Goal: Information Seeking & Learning: Learn about a topic

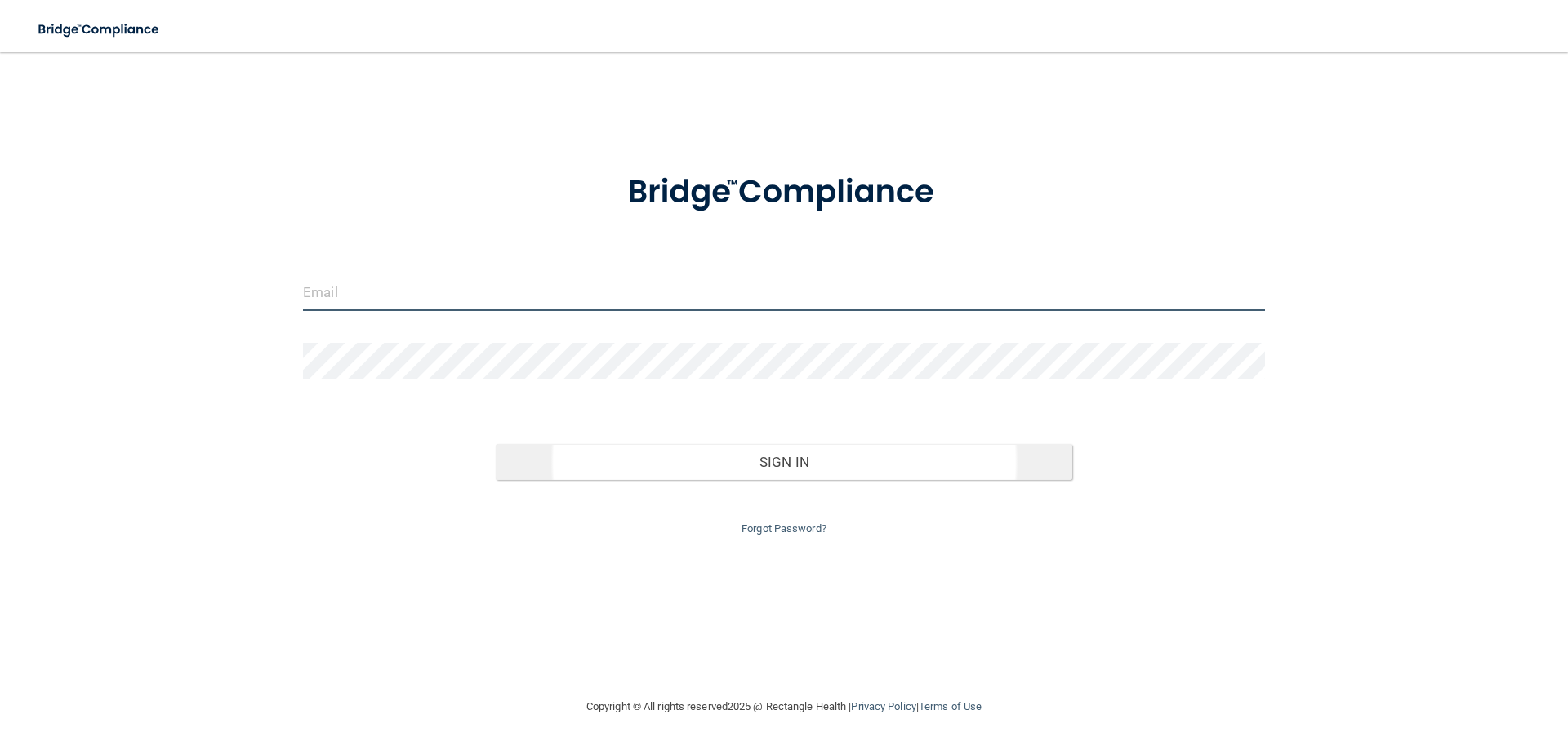
type input "[EMAIL_ADDRESS][DOMAIN_NAME]"
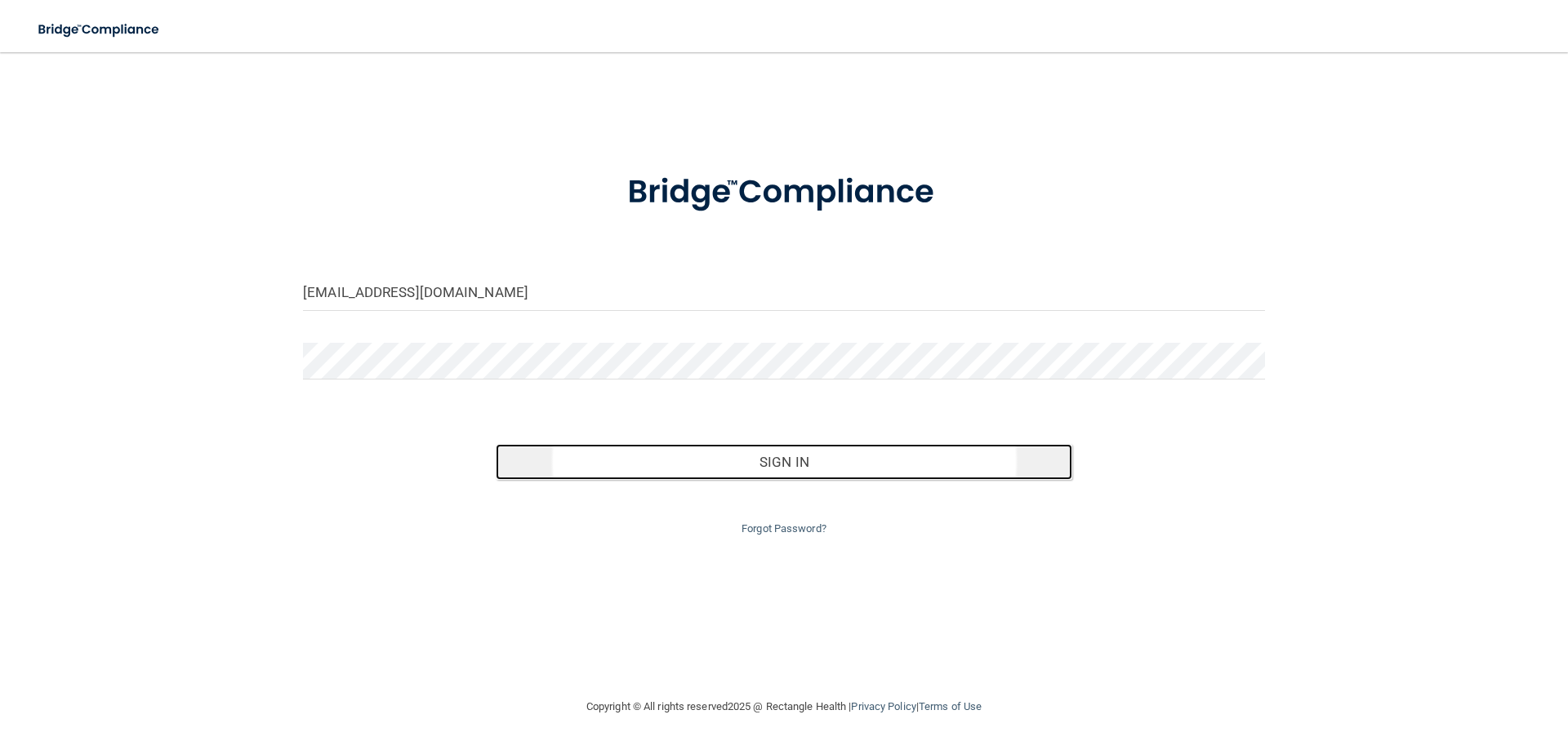
click at [676, 449] on button "Sign In" at bounding box center [784, 463] width 578 height 36
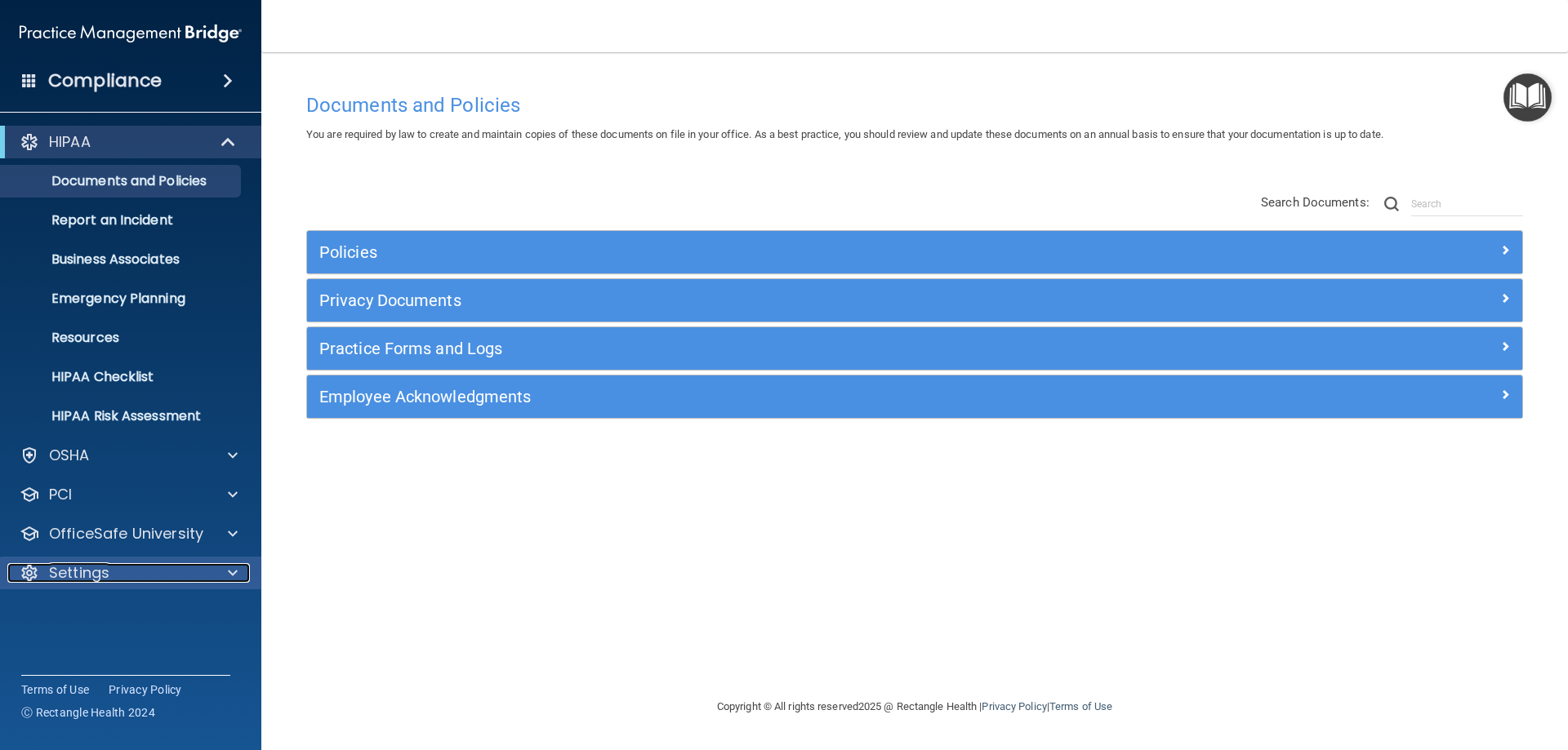
click at [97, 572] on p "Settings" at bounding box center [79, 573] width 60 height 20
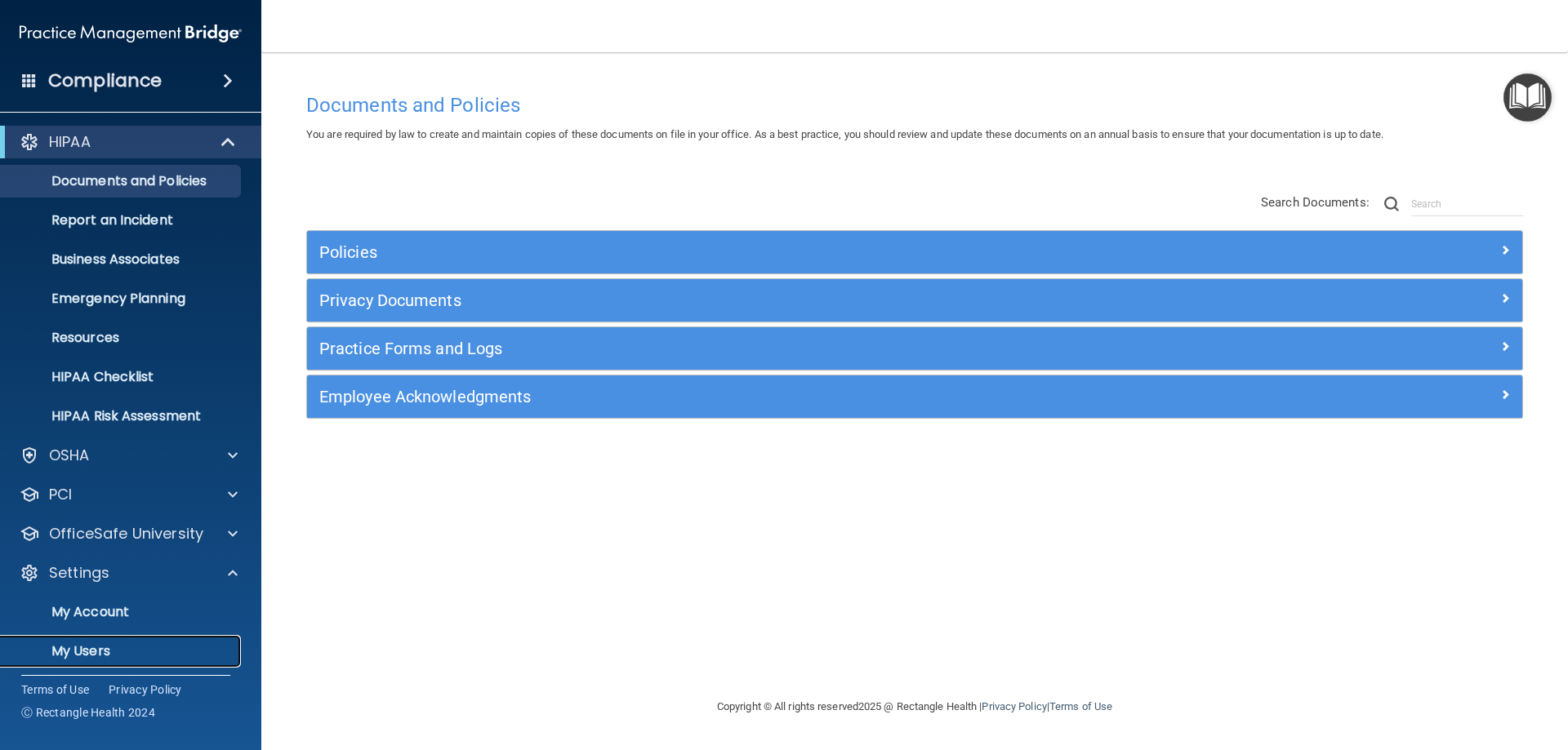
click at [98, 657] on p "My Users" at bounding box center [122, 651] width 223 height 16
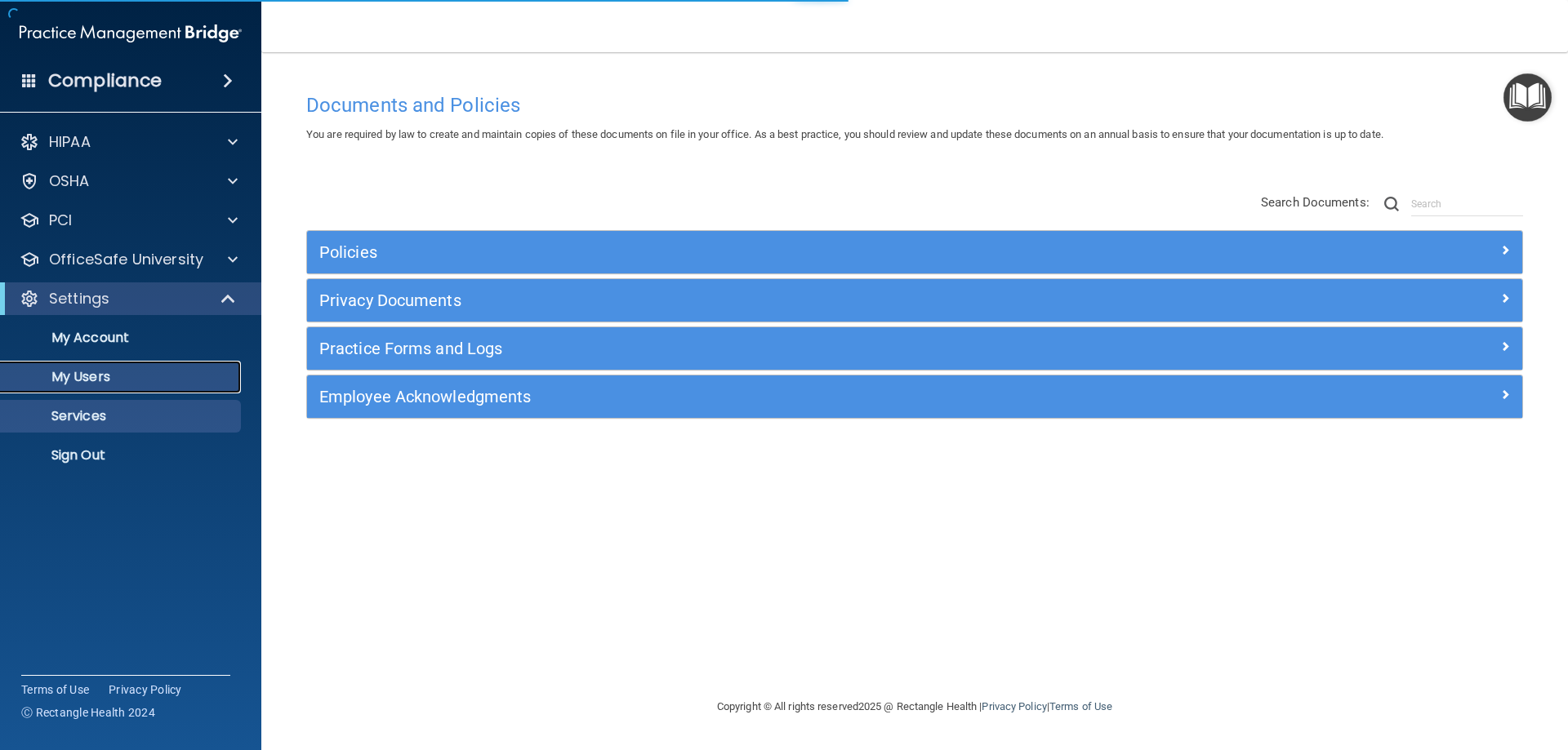
select select "20"
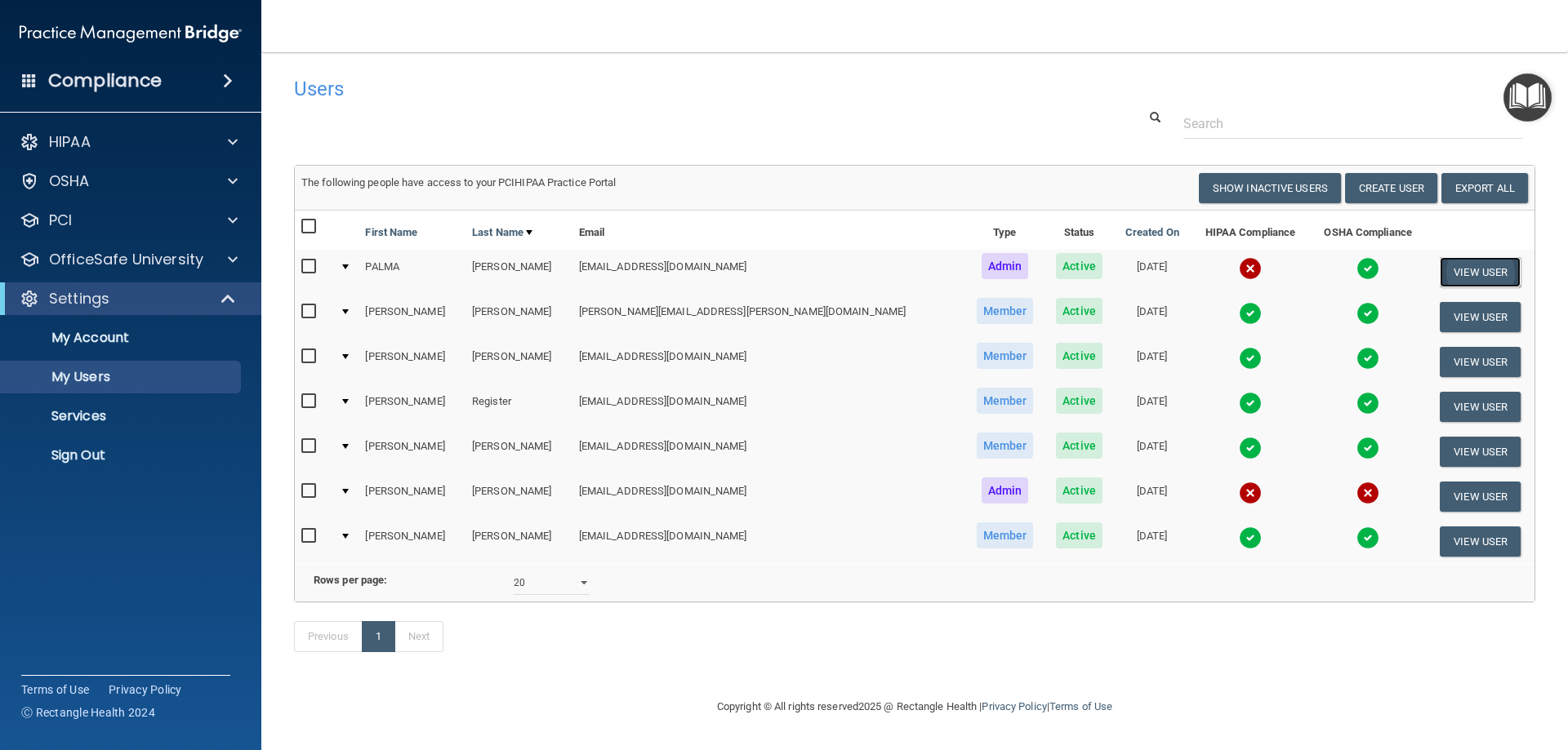
click at [1461, 270] on button "View User" at bounding box center [1481, 272] width 81 height 31
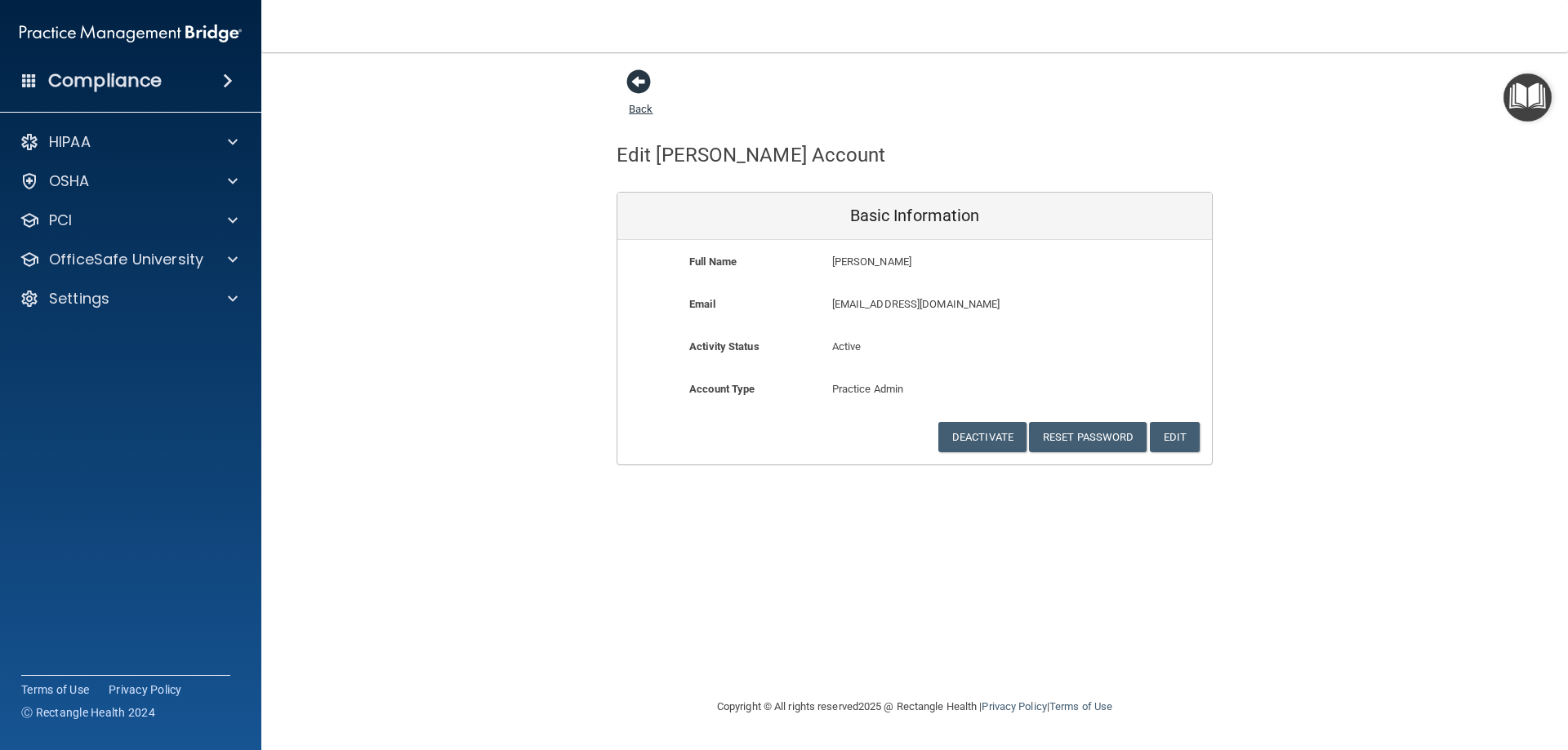
click at [635, 78] on span at bounding box center [638, 81] width 24 height 24
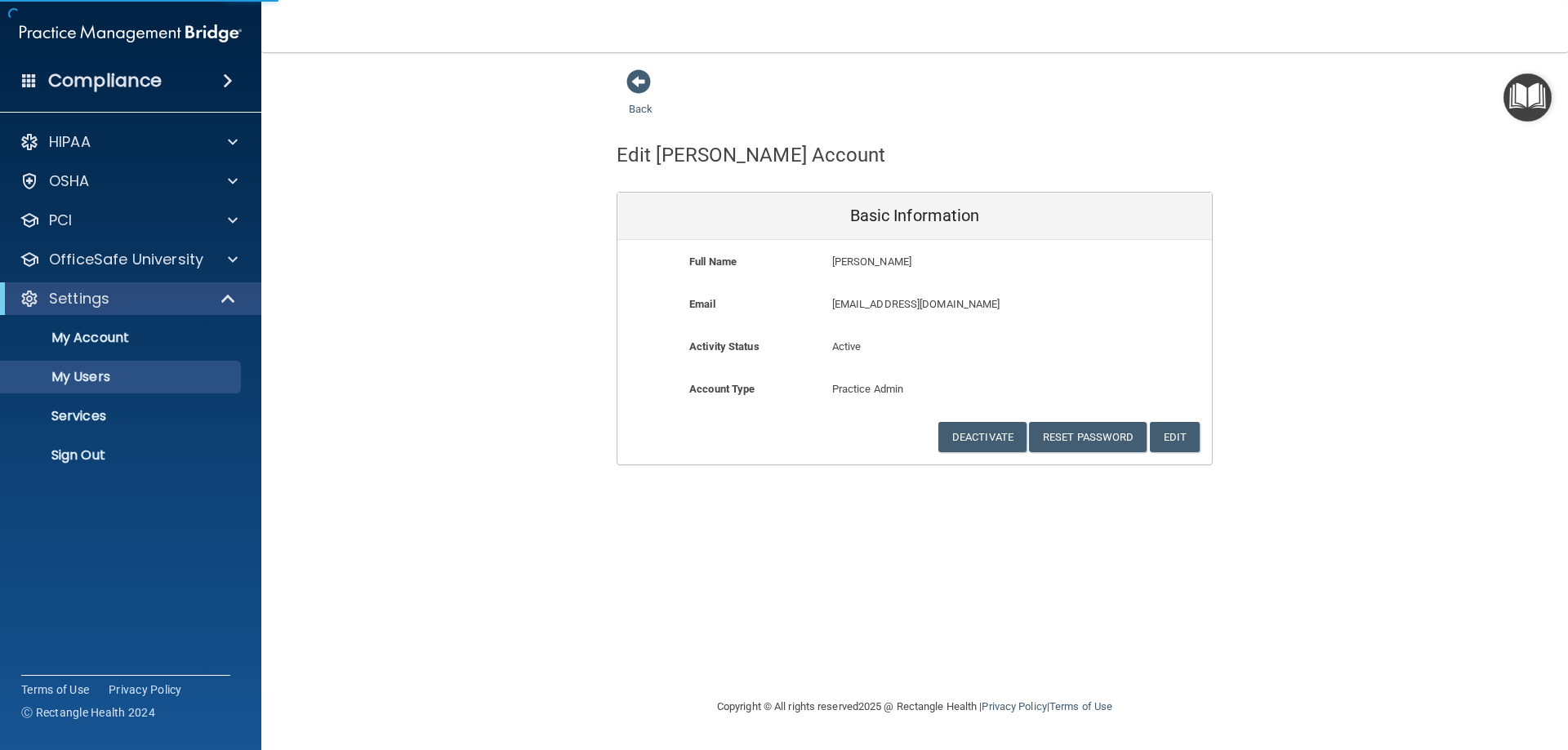
select select "20"
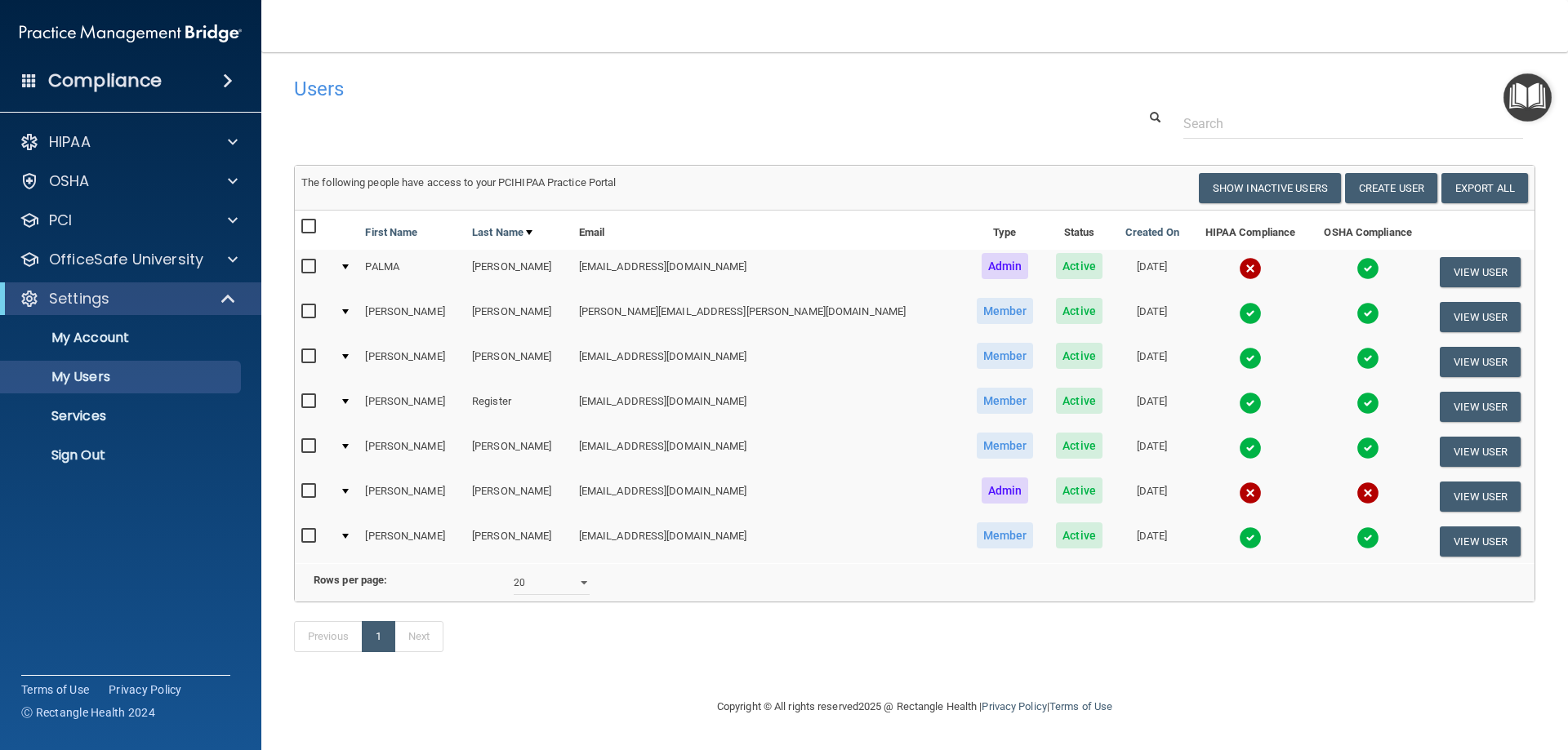
click at [1239, 265] on img at bounding box center [1250, 268] width 22 height 22
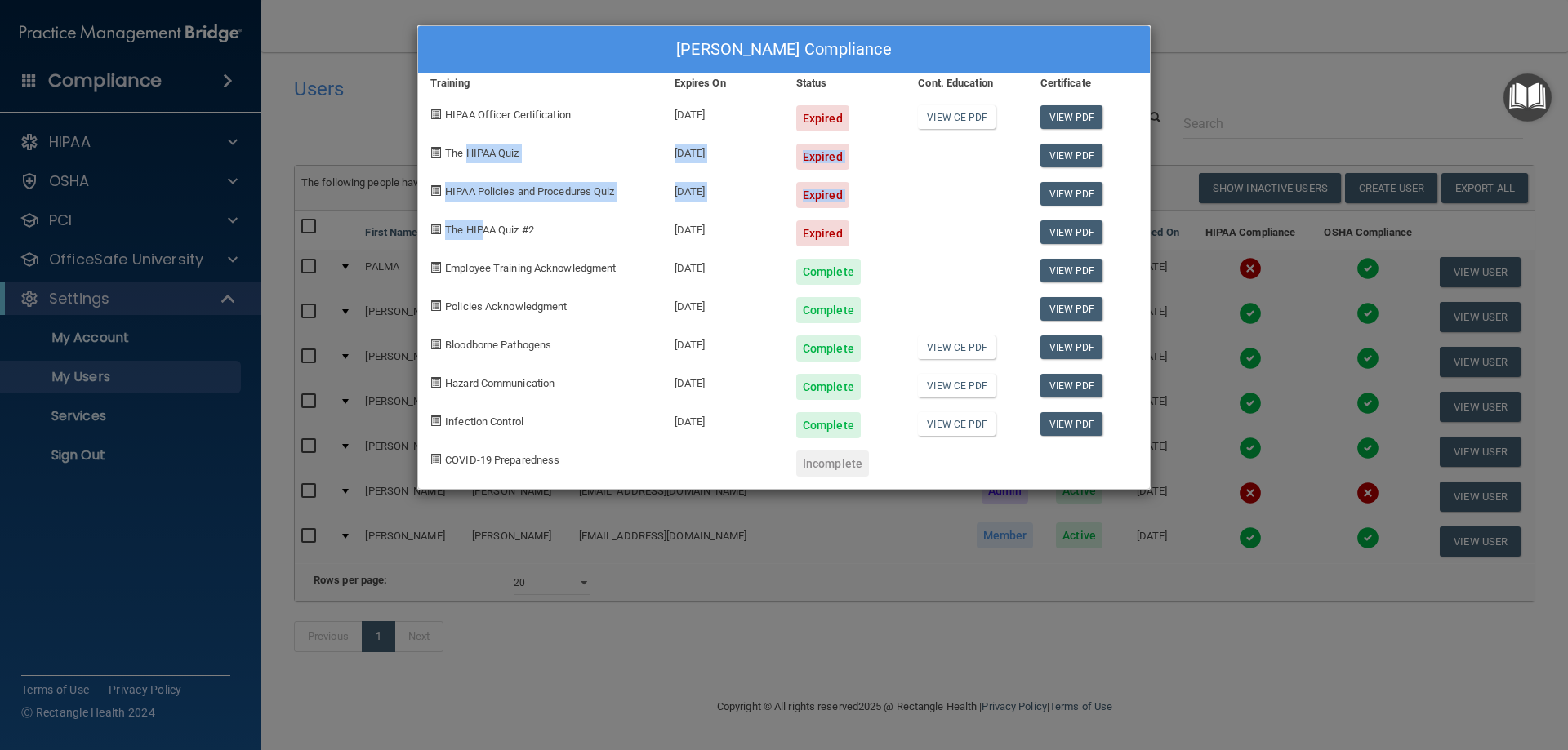
drag, startPoint x: 484, startPoint y: 226, endPoint x: 466, endPoint y: 150, distance: 78.1
click at [466, 150] on div "[PERSON_NAME] Compliance Training Expires On Status Cont. Education Certificate…" at bounding box center [784, 257] width 733 height 464
click at [563, 333] on div "Bloodborne Pathogens" at bounding box center [540, 342] width 244 height 39
click at [1212, 66] on div "[PERSON_NAME] Compliance Training Expires On Status Cont. Education Certificate…" at bounding box center [784, 375] width 1568 height 750
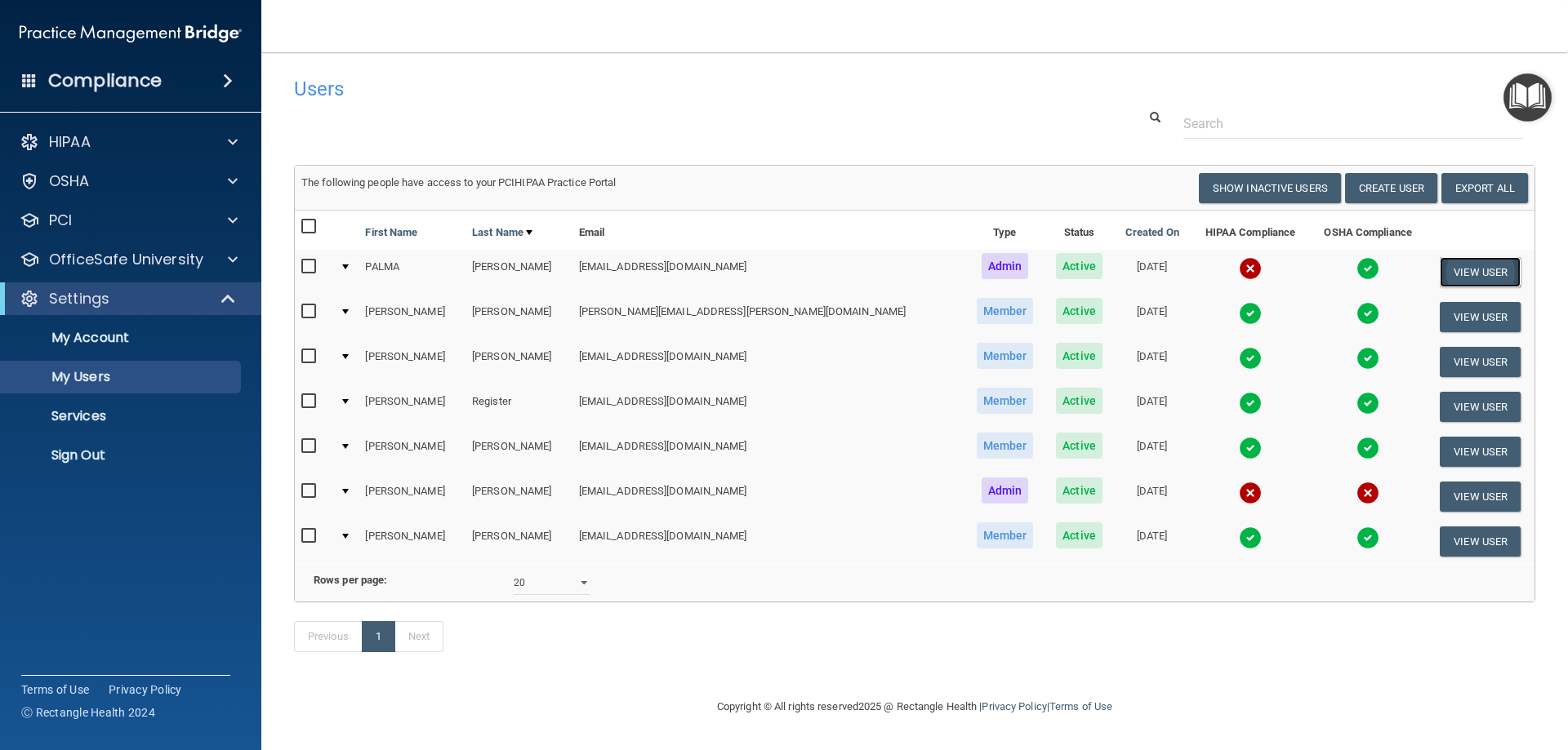
click at [1454, 269] on button "View User" at bounding box center [1481, 272] width 81 height 31
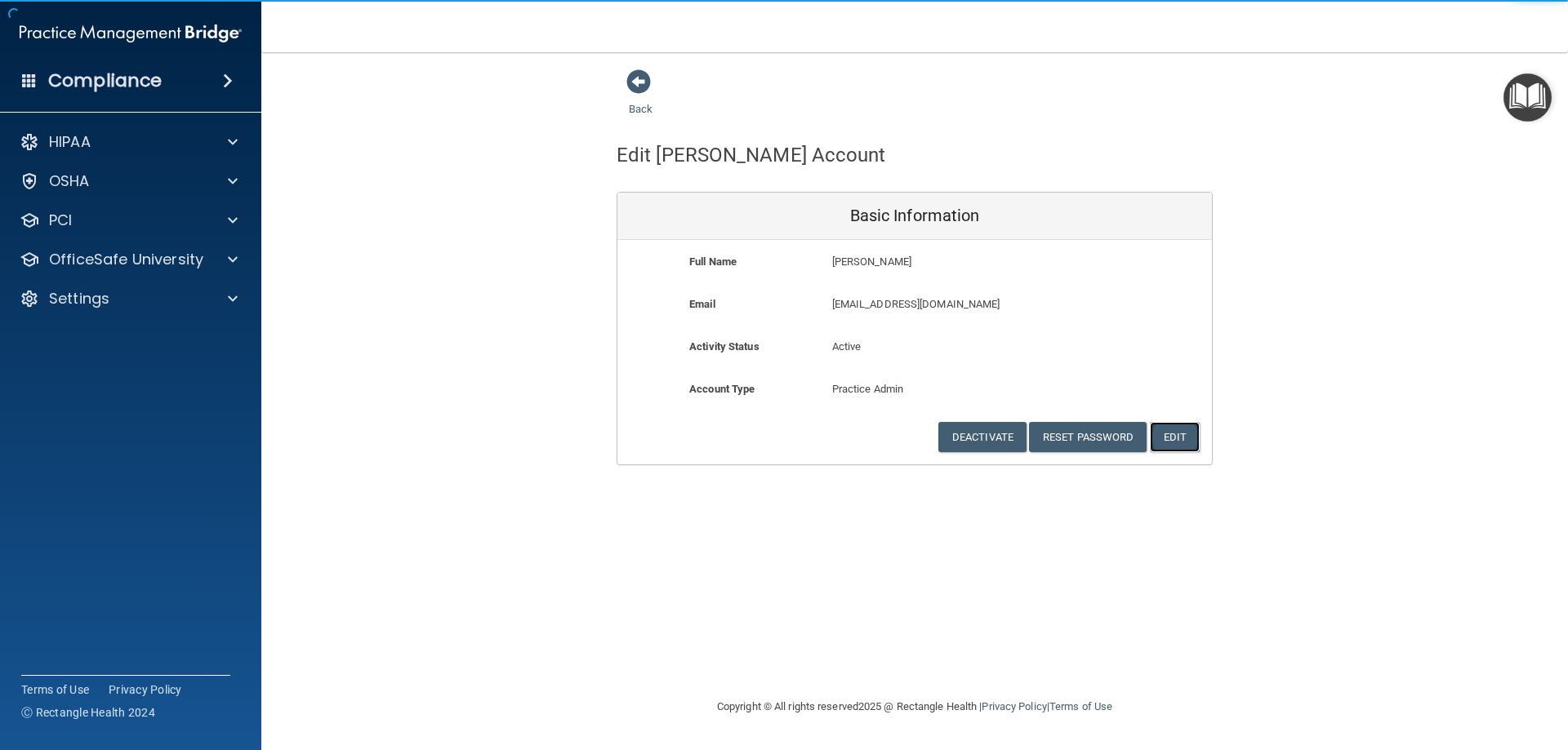
click at [1191, 435] on button "Edit" at bounding box center [1174, 437] width 49 height 31
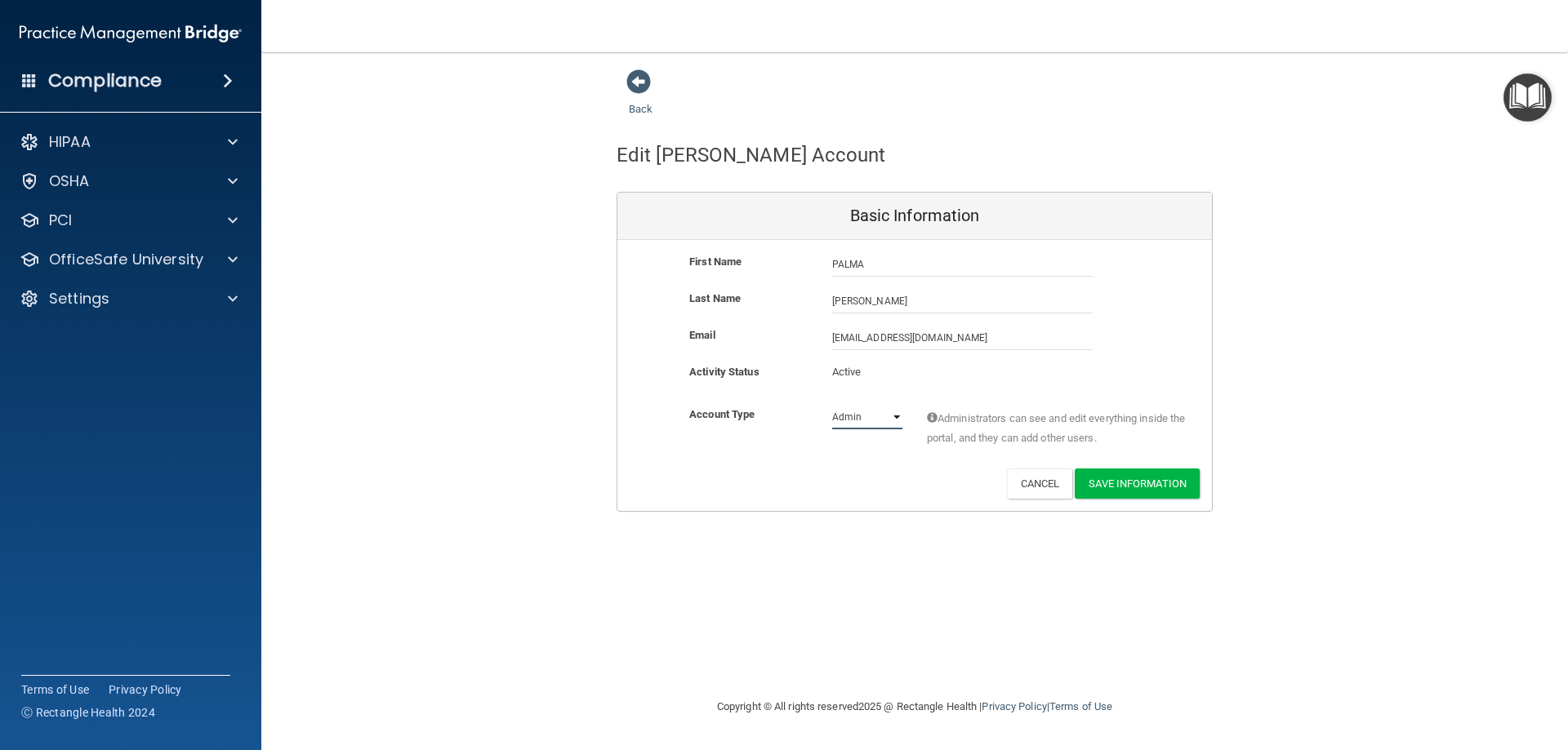
click at [858, 421] on select "Admin Member" at bounding box center [867, 417] width 70 height 24
click at [952, 579] on div "Back Edit [PERSON_NAME] Account Basic Information First Name [PERSON_NAME] [PER…" at bounding box center [915, 375] width 1242 height 613
click at [998, 479] on div "Deactivate Reset Password Edit Cancel Save Information" at bounding box center [915, 484] width 595 height 31
click at [1025, 480] on button "Cancel" at bounding box center [1041, 484] width 66 height 31
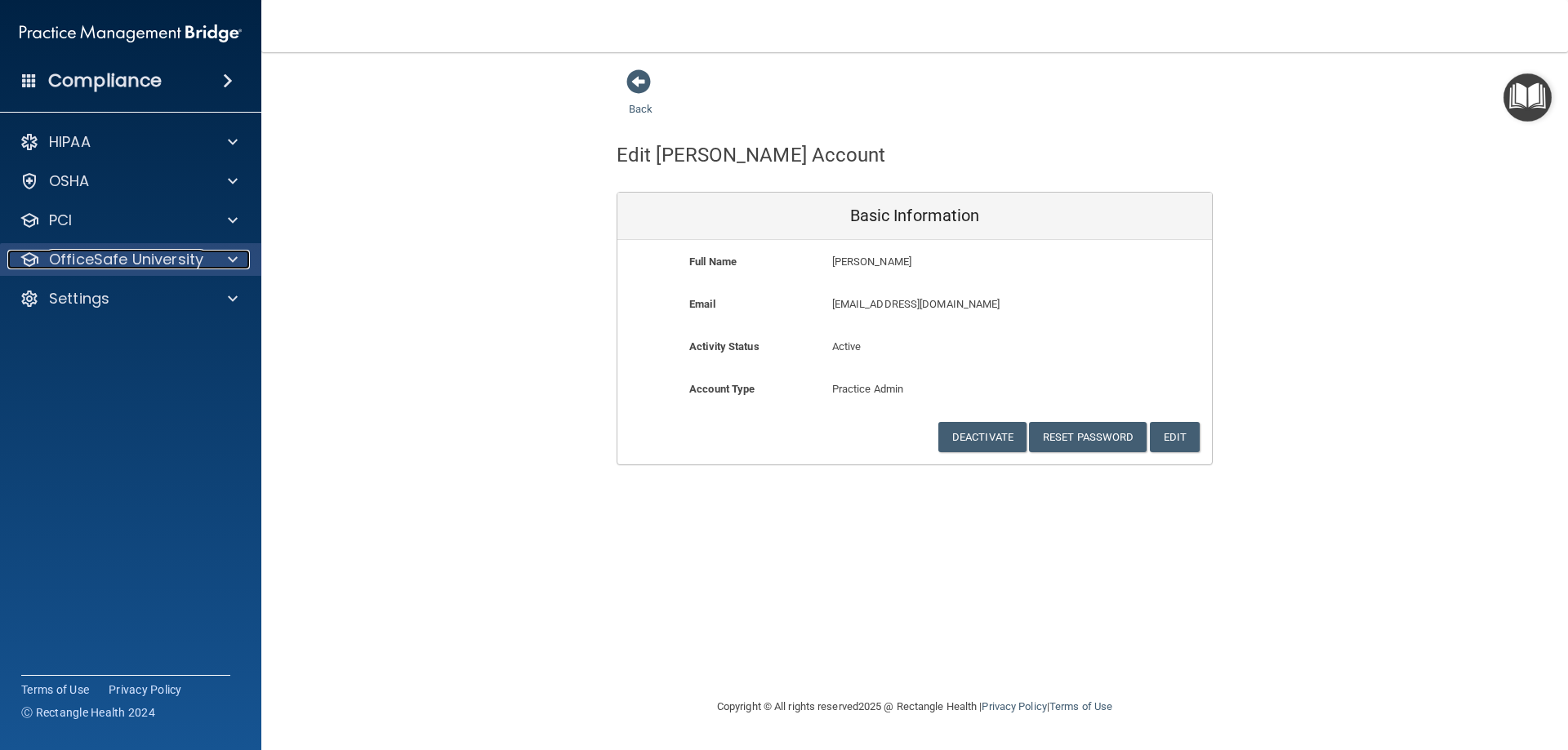
click at [87, 263] on p "OfficeSafe University" at bounding box center [127, 260] width 155 height 20
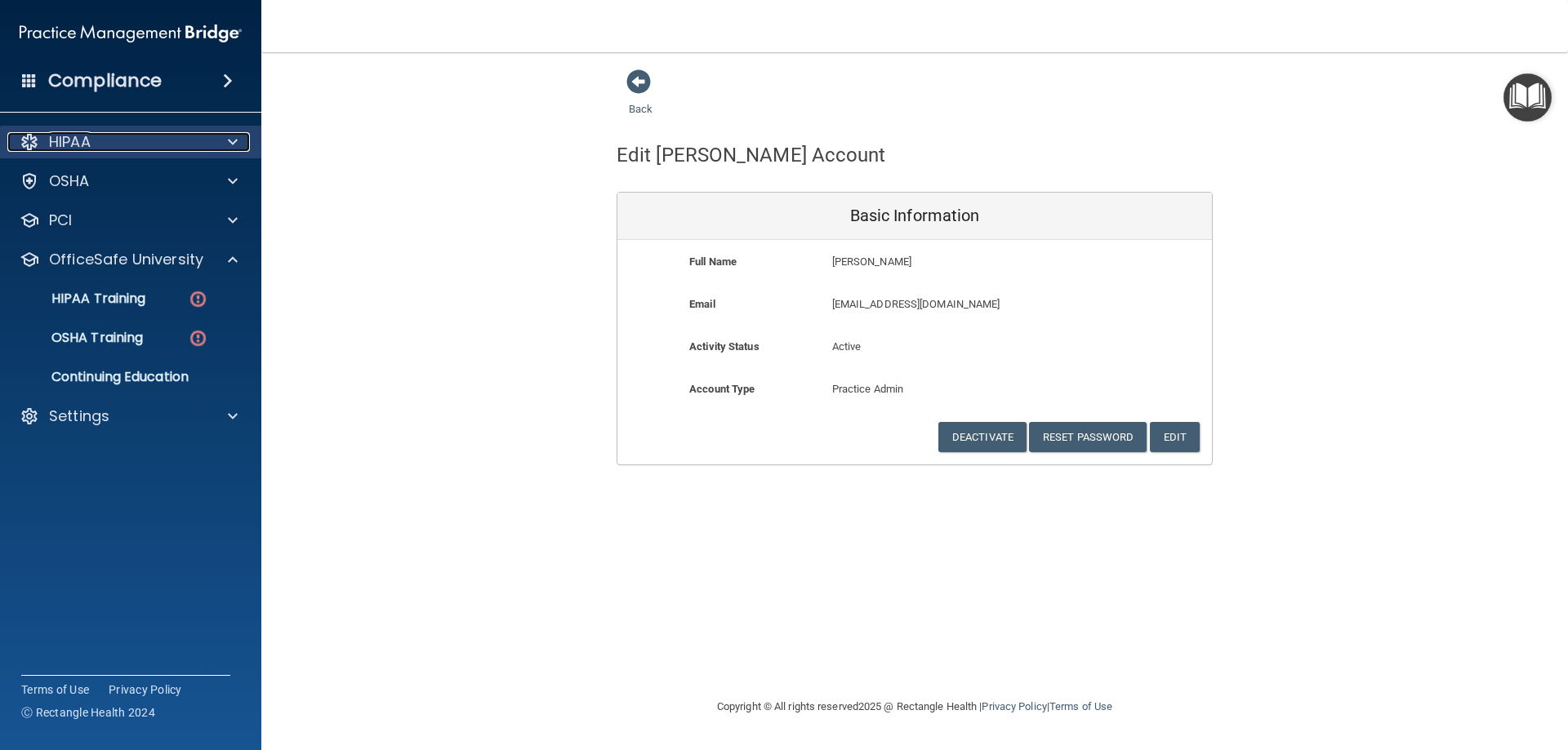
click at [239, 132] on div at bounding box center [230, 142] width 40 height 20
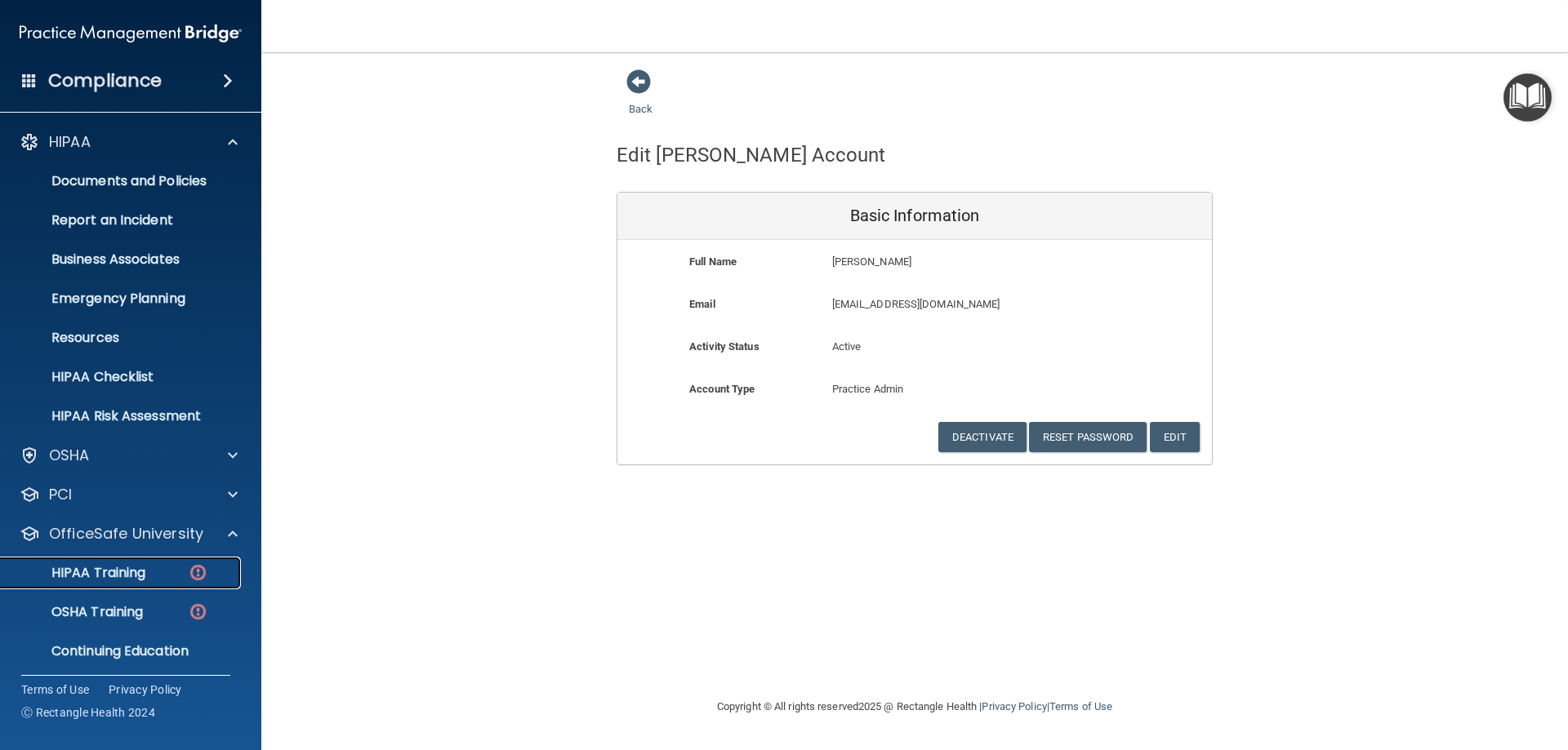
drag, startPoint x: 109, startPoint y: 588, endPoint x: 97, endPoint y: 569, distance: 22.5
click at [97, 569] on p "HIPAA Training" at bounding box center [78, 573] width 135 height 16
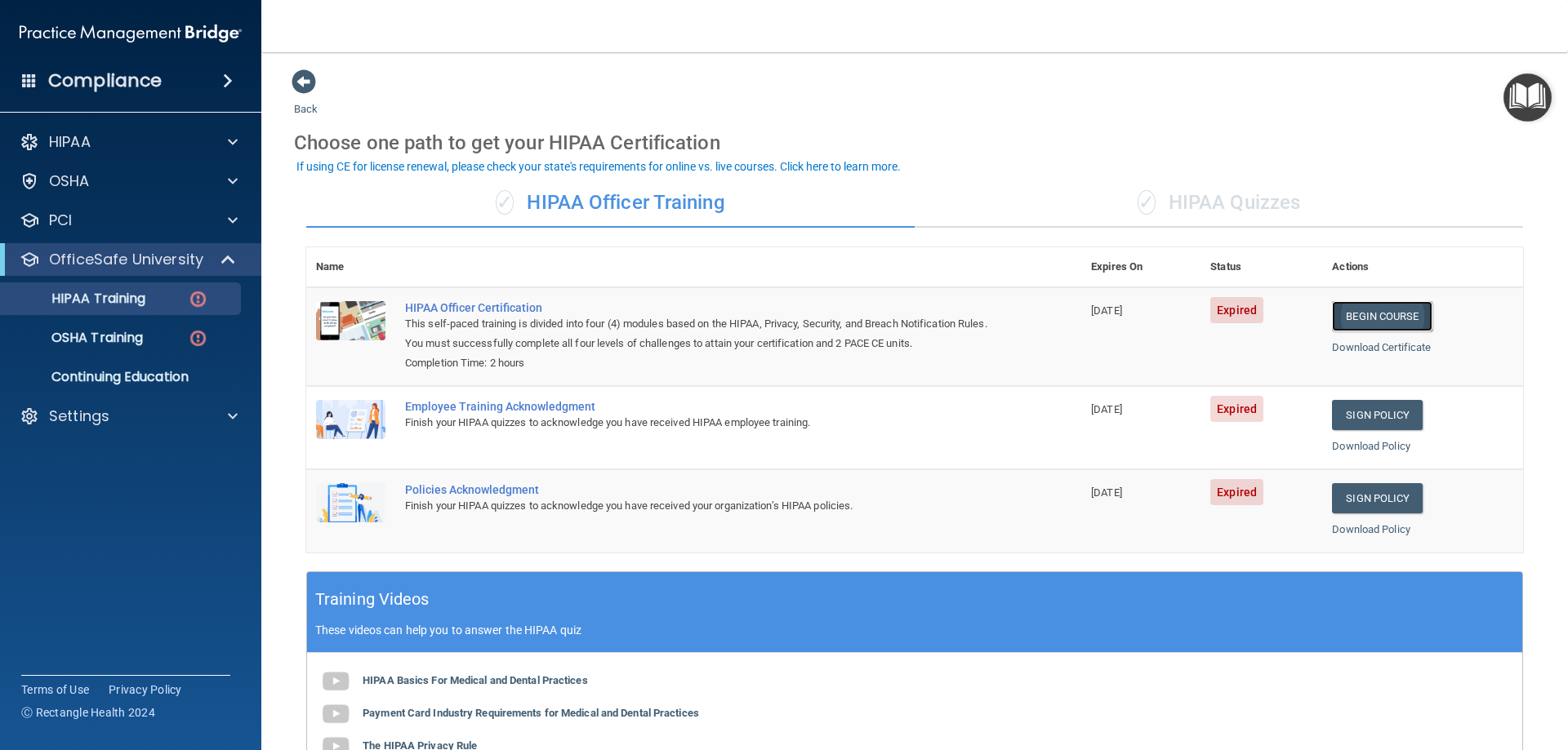
click at [1387, 308] on link "Begin Course" at bounding box center [1382, 316] width 100 height 31
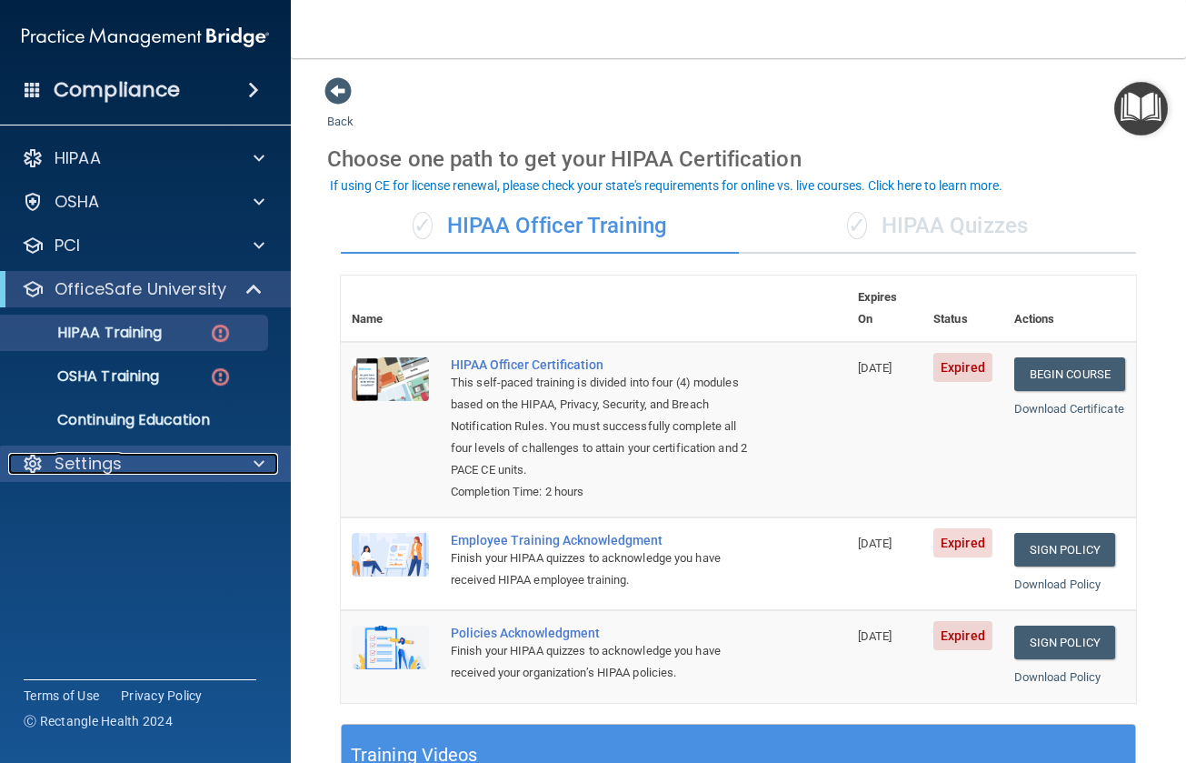
click at [163, 462] on div "Settings" at bounding box center [120, 464] width 225 height 22
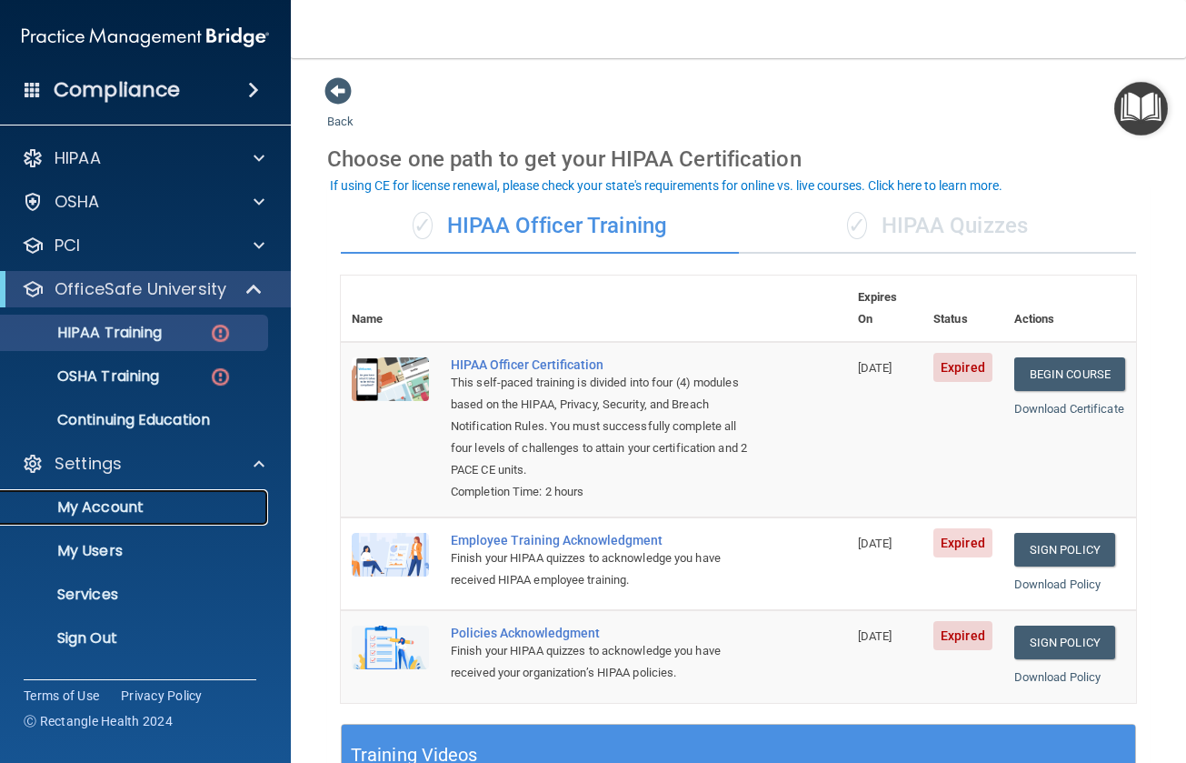
click at [78, 517] on link "My Account" at bounding box center [125, 507] width 286 height 36
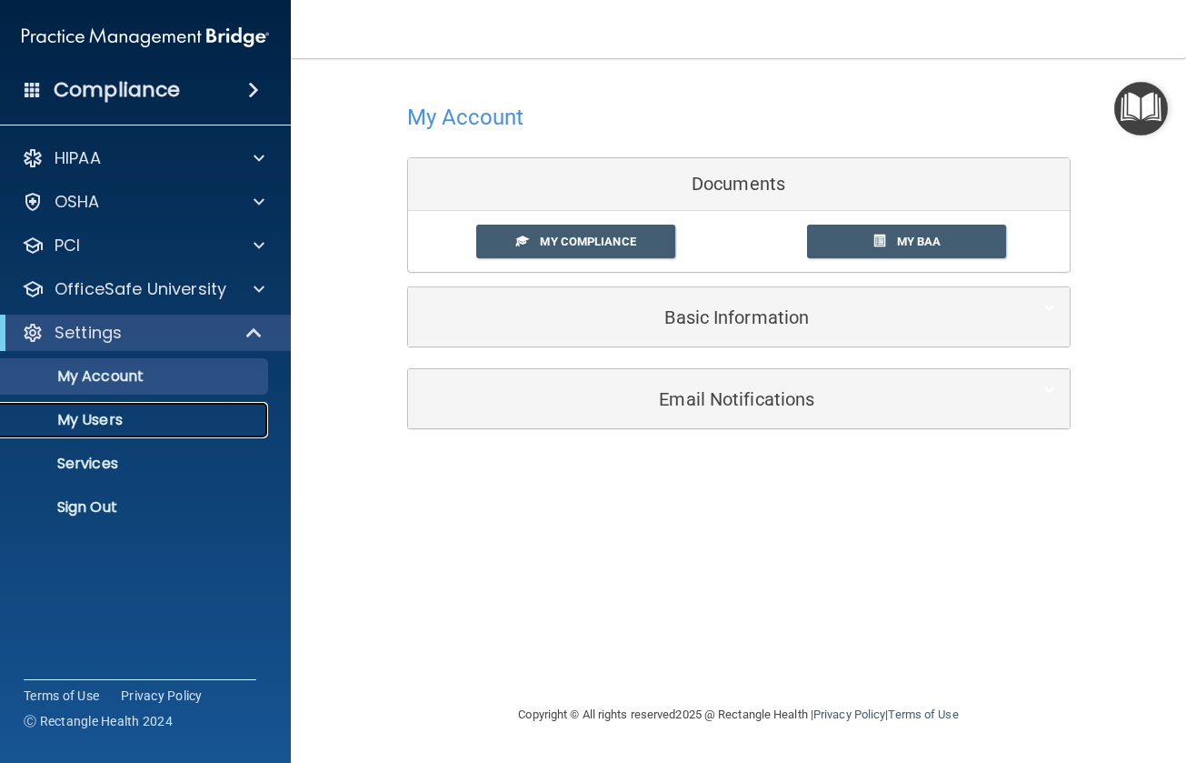
click at [111, 425] on p "My Users" at bounding box center [136, 420] width 248 height 18
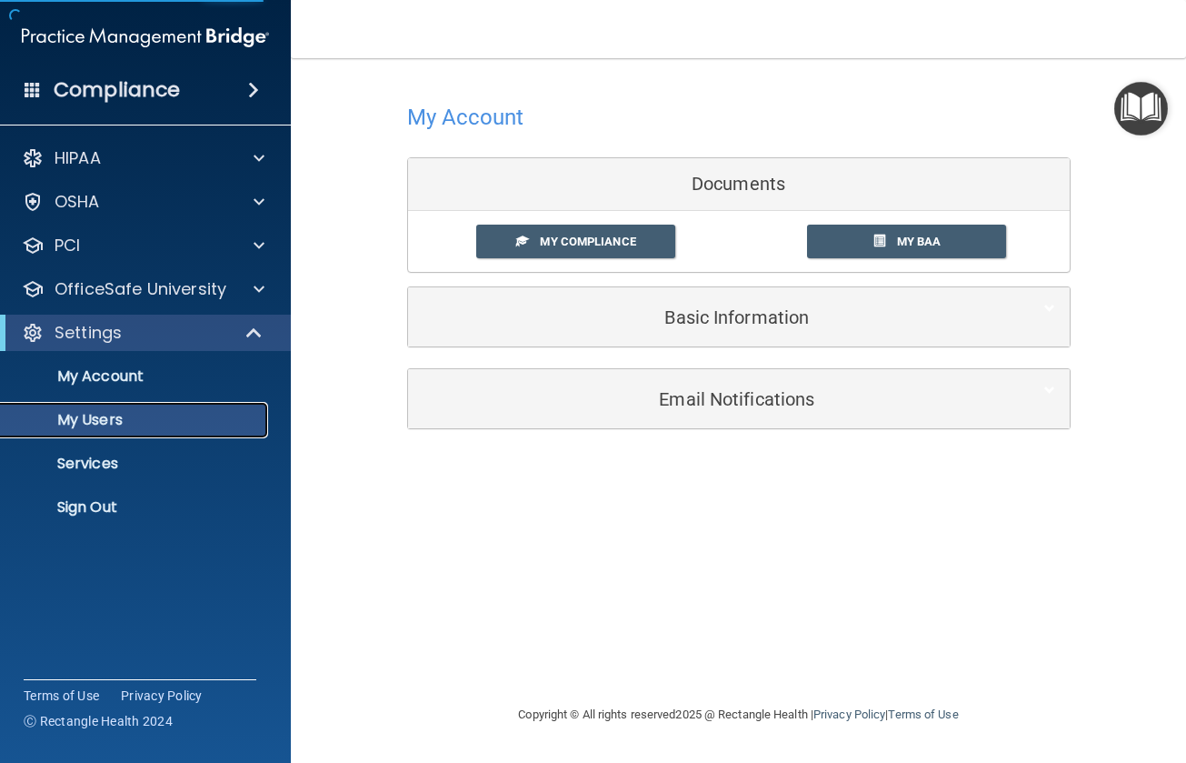
select select "20"
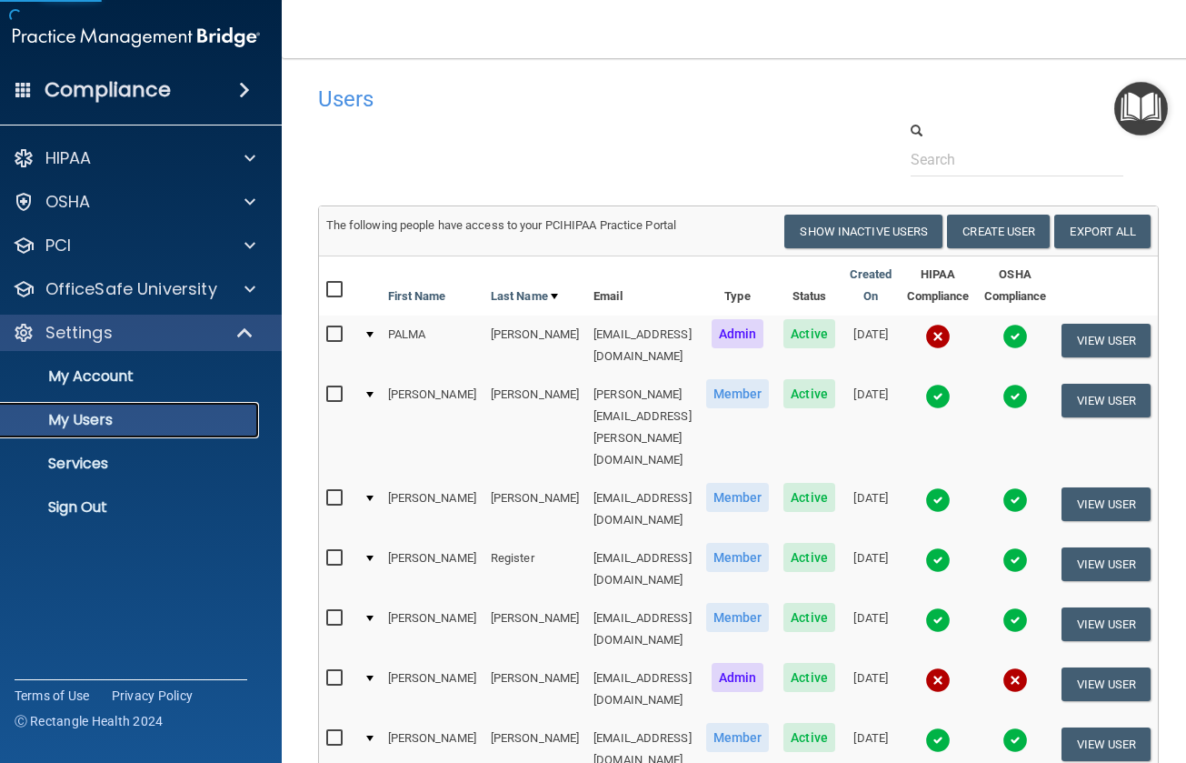
scroll to position [149, 0]
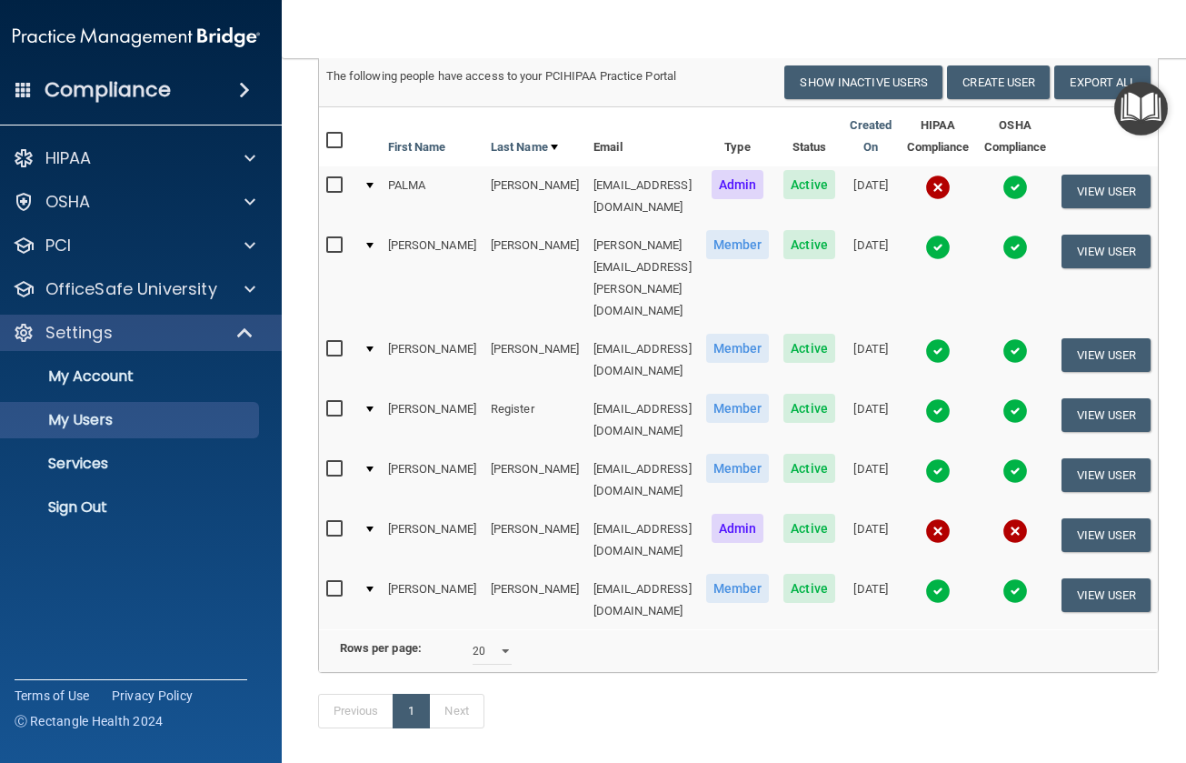
click at [942, 193] on img at bounding box center [937, 187] width 25 height 25
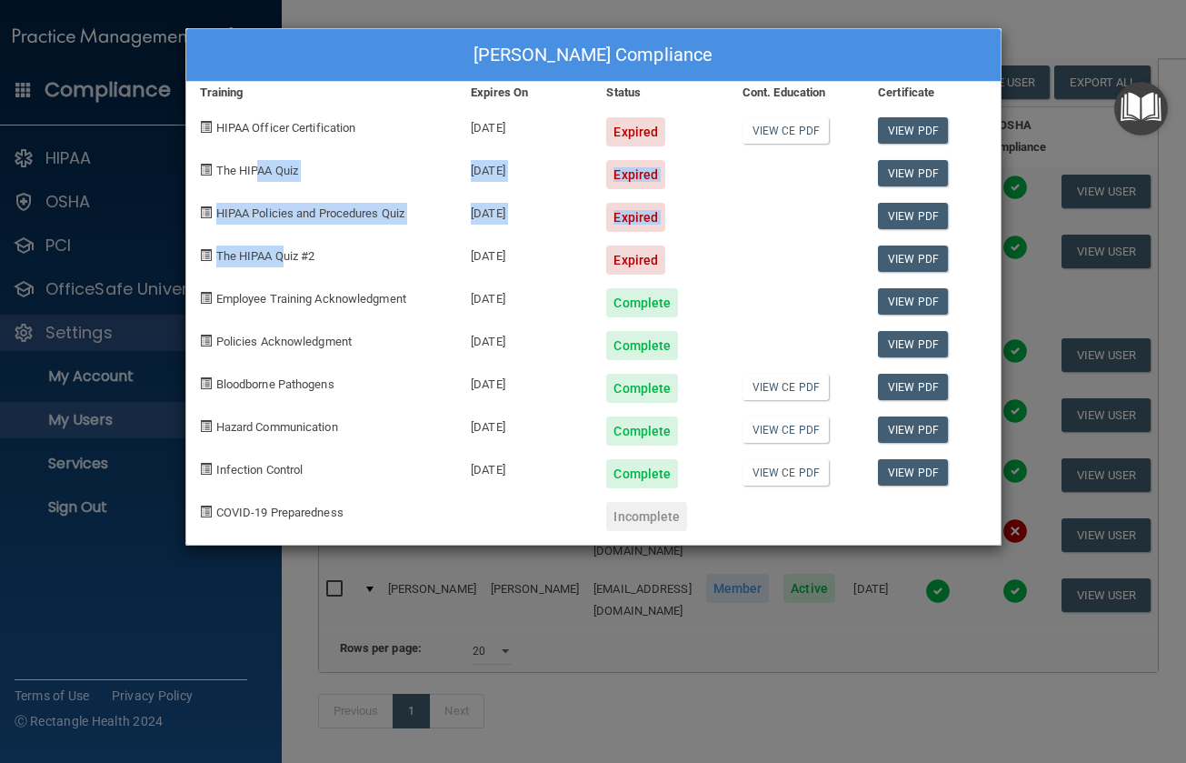
drag, startPoint x: 260, startPoint y: 169, endPoint x: 281, endPoint y: 252, distance: 85.3
click at [281, 252] on div "[PERSON_NAME] Compliance Training Expires On Status Cont. Education Certificate…" at bounding box center [593, 286] width 816 height 517
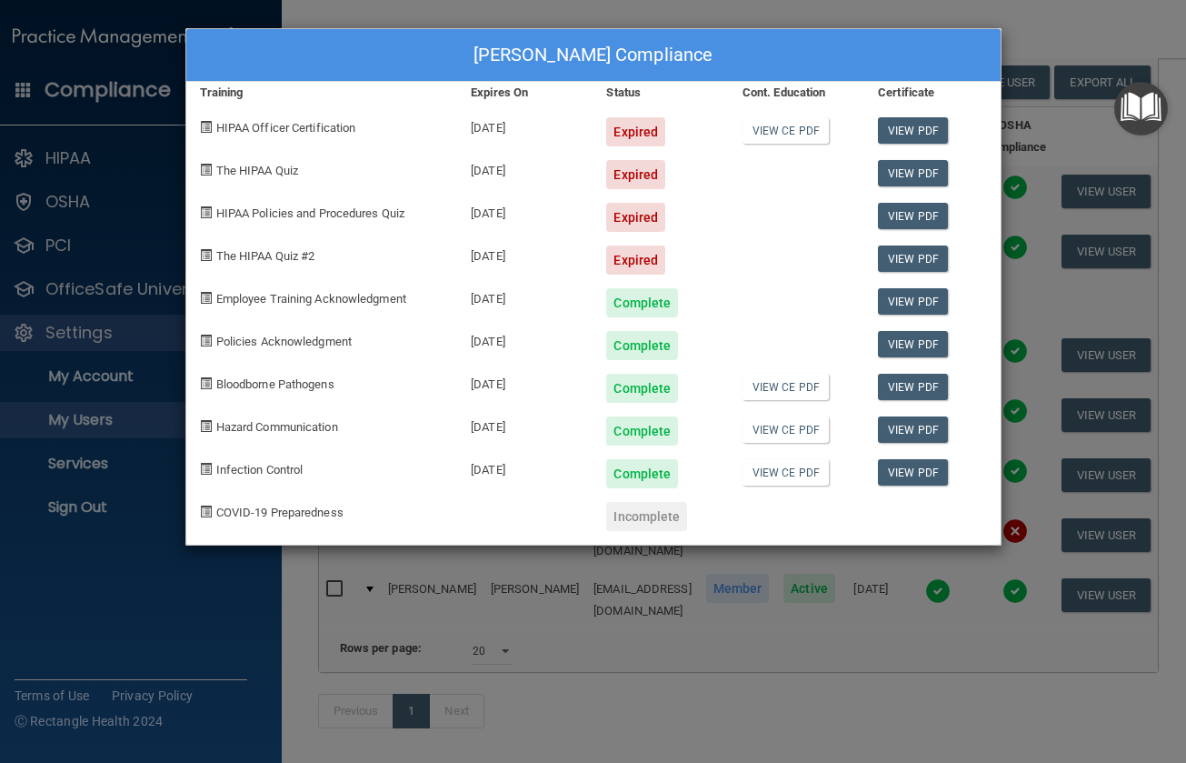
click at [489, 251] on div "[DATE]" at bounding box center [524, 253] width 135 height 43
